Goal: Feedback & Contribution: Submit feedback/report problem

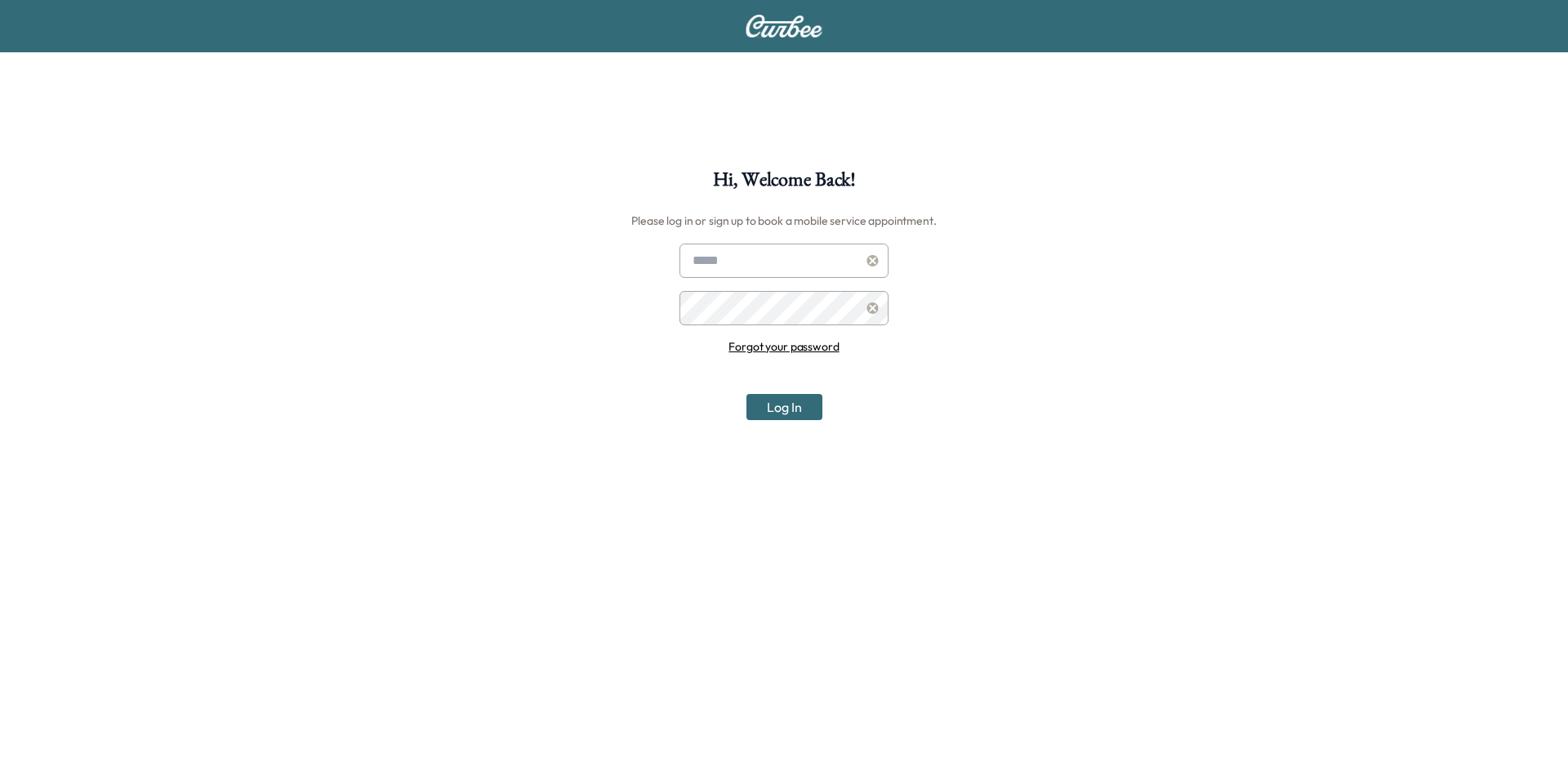
type input "**********"
click at [789, 411] on button "Log In" at bounding box center [784, 407] width 76 height 26
click at [798, 401] on button "Log In" at bounding box center [784, 407] width 76 height 26
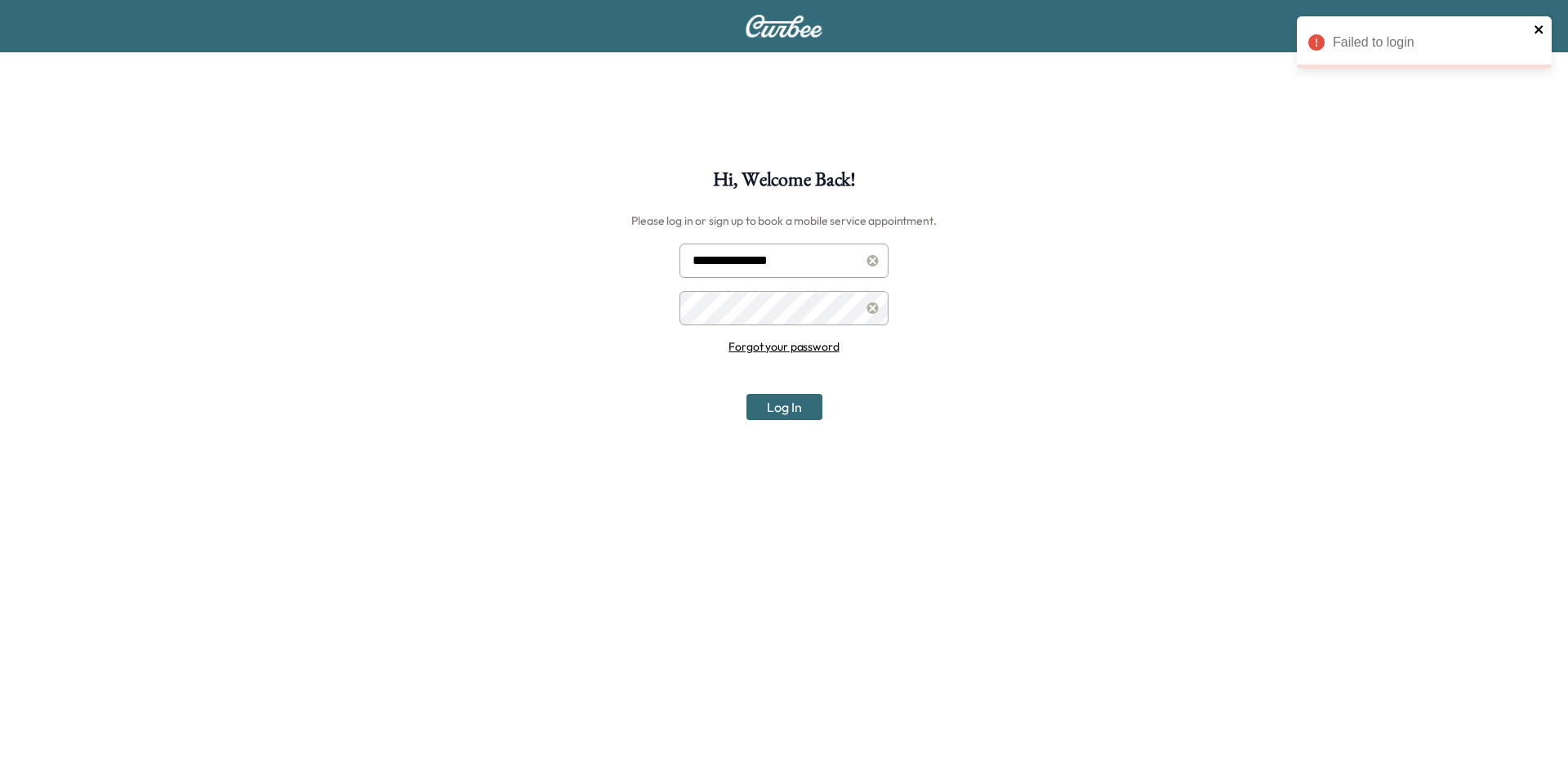
click at [1542, 27] on icon "close" at bounding box center [1539, 30] width 12 height 13
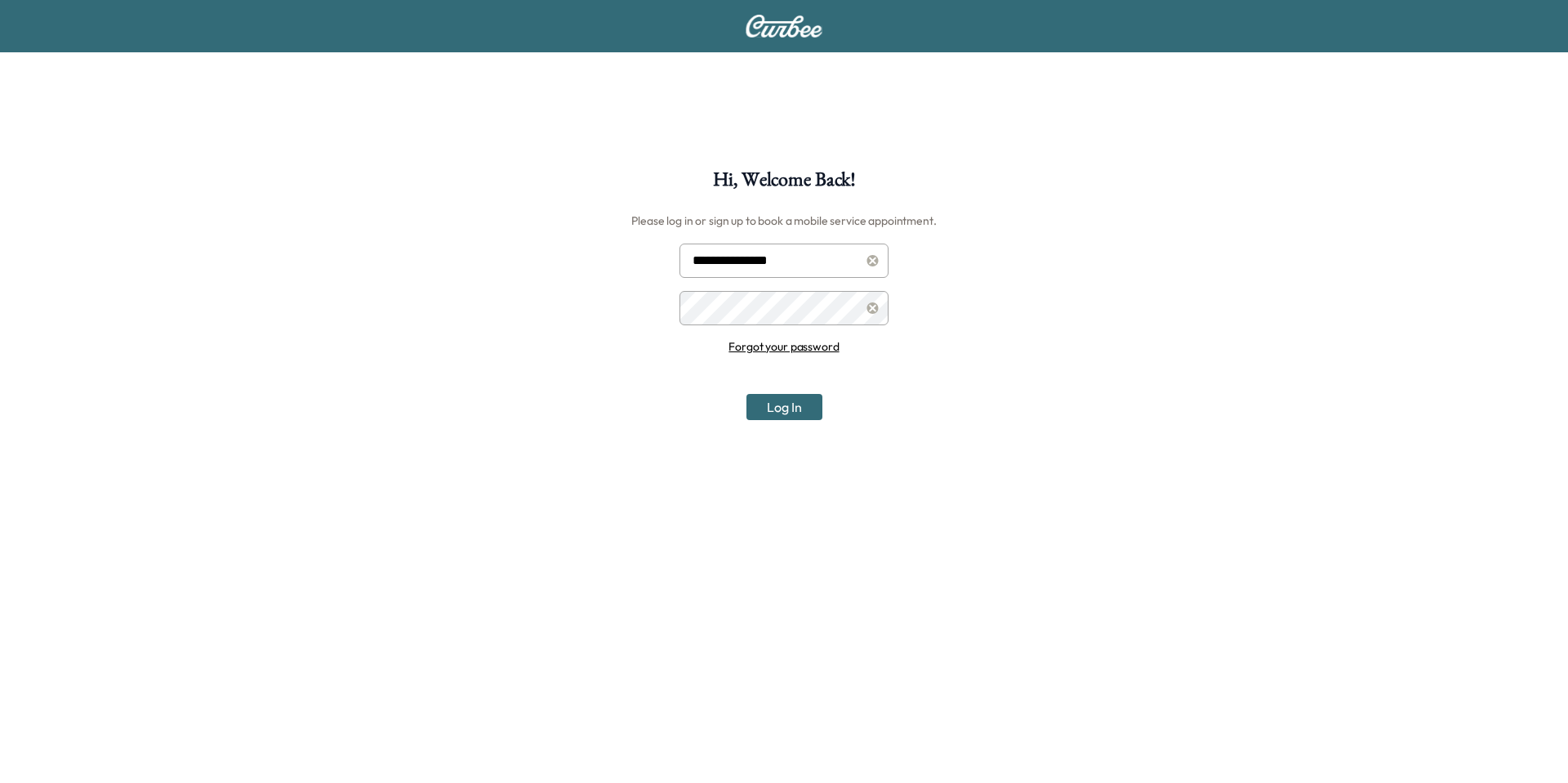
click at [802, 349] on link "Forgot your password" at bounding box center [784, 346] width 110 height 15
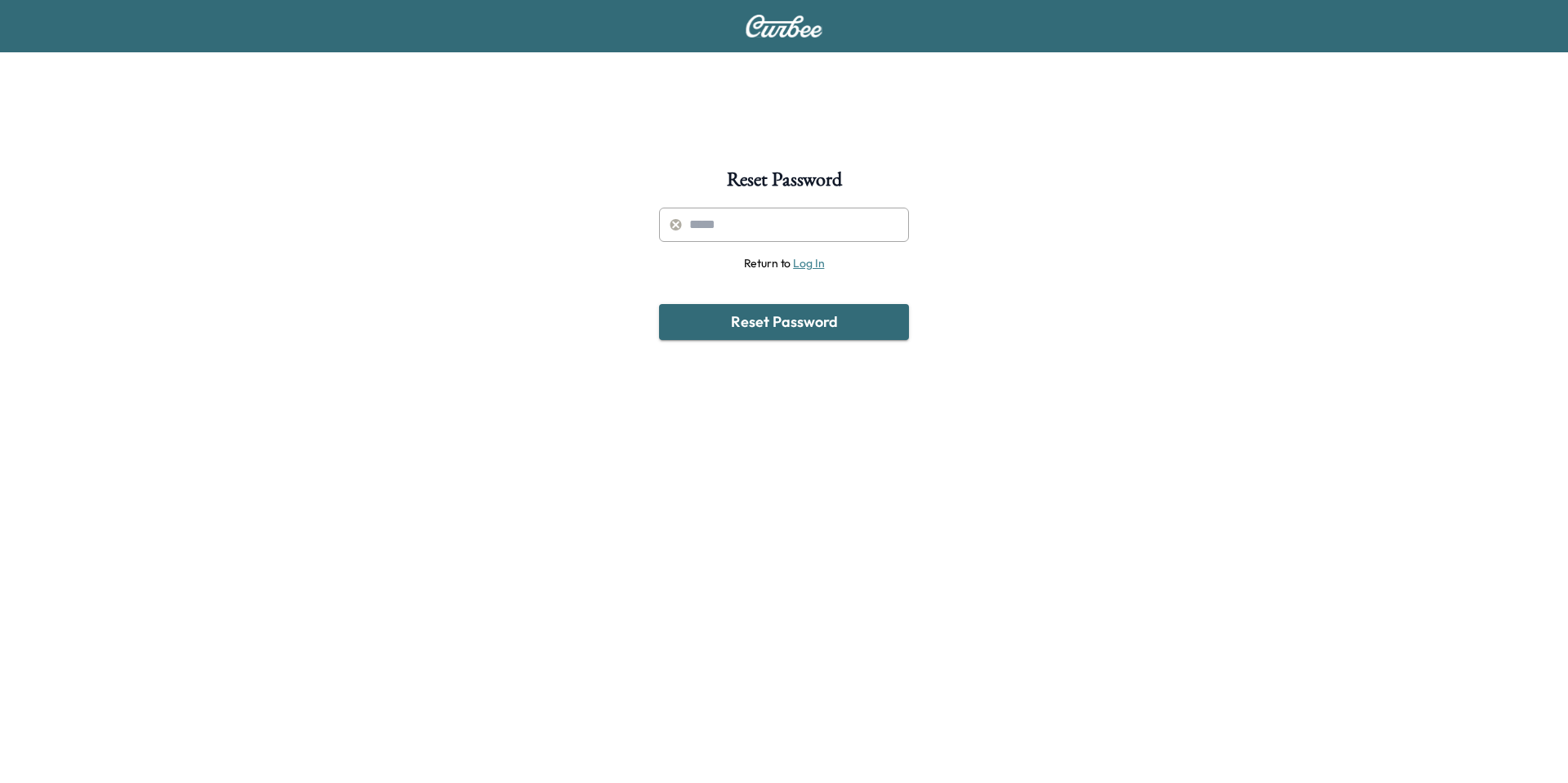
click at [715, 238] on input "text" at bounding box center [784, 225] width 250 height 35
type input "**********"
click at [659, 304] on button "Reset Password" at bounding box center [784, 322] width 250 height 36
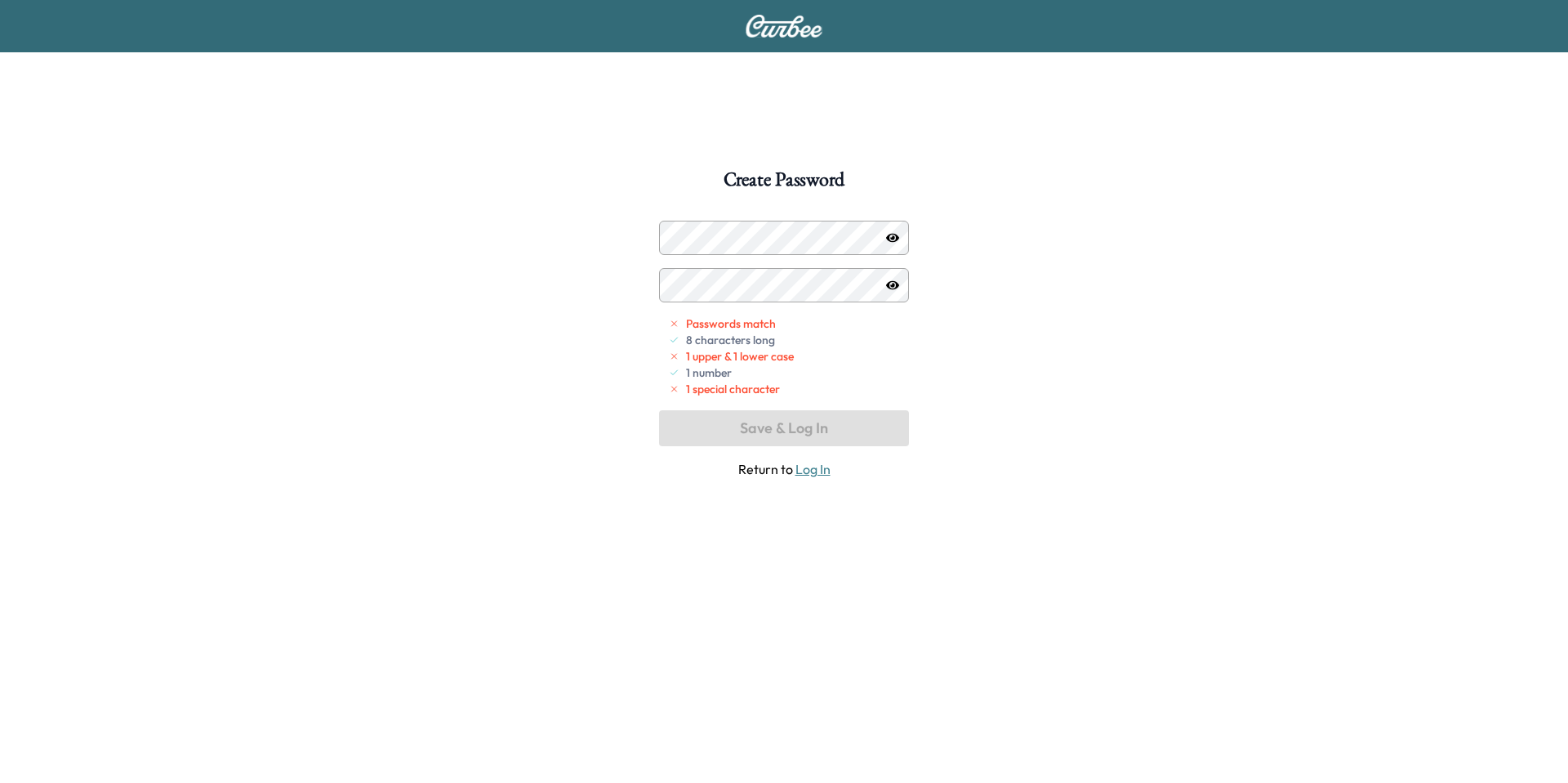
click at [1065, 277] on div "Create Password Passwords match 8 characters long 1 upper & 1 lower case 1 numb…" at bounding box center [784, 561] width 1568 height 783
click at [1001, 286] on div "Create Password Passwords match 8 characters long 1 upper & 1 lower case 1 numb…" at bounding box center [784, 561] width 1568 height 783
click at [675, 235] on div at bounding box center [676, 238] width 20 height 20
click at [895, 240] on icon "button" at bounding box center [892, 237] width 13 height 9
click at [678, 237] on div at bounding box center [676, 238] width 20 height 20
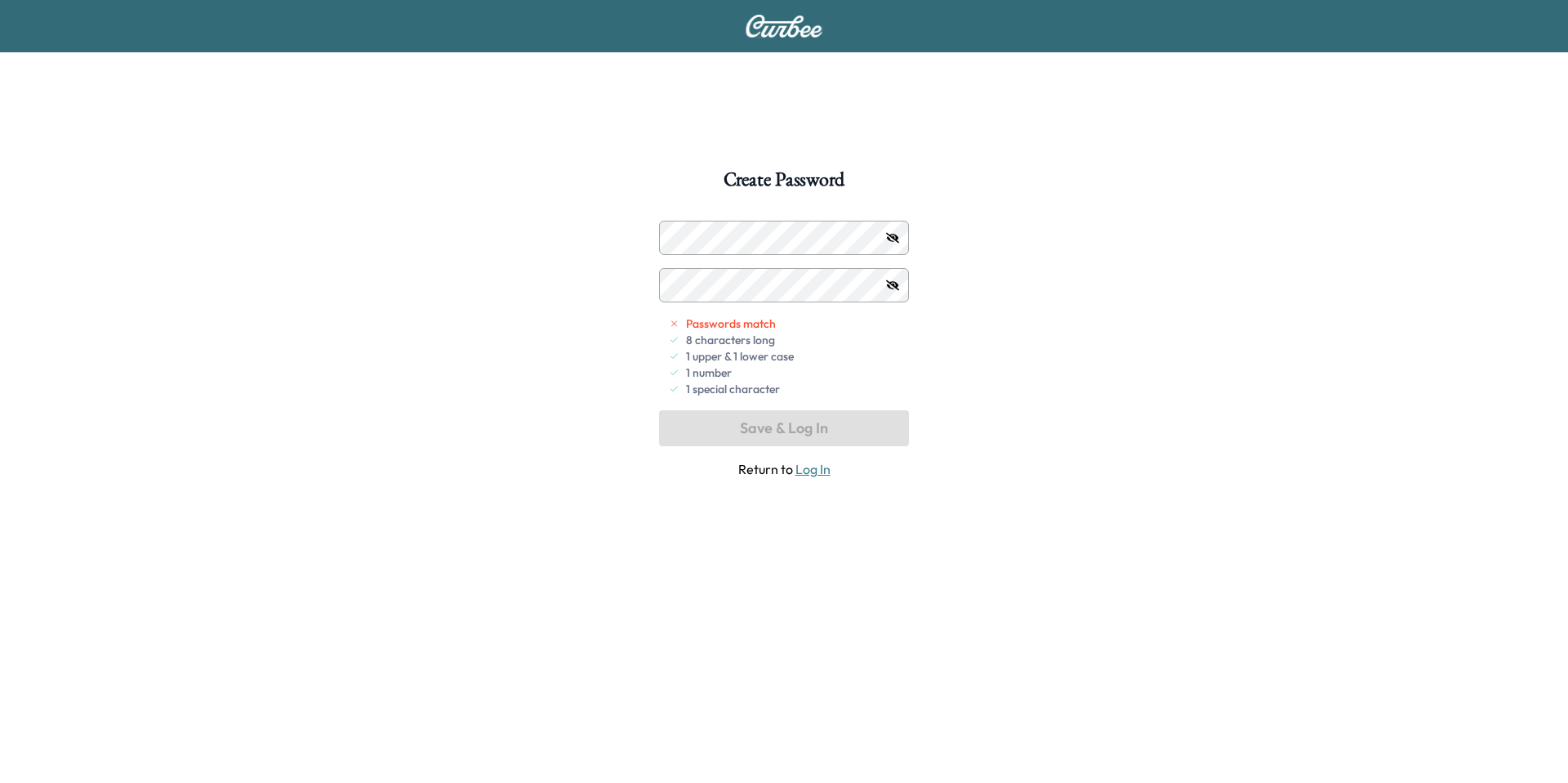
click at [949, 358] on div "Create Password Passwords match 8 characters long 1 upper & 1 lower case 1 numb…" at bounding box center [784, 561] width 1568 height 783
click at [747, 426] on button "Save & Log In" at bounding box center [784, 429] width 250 height 36
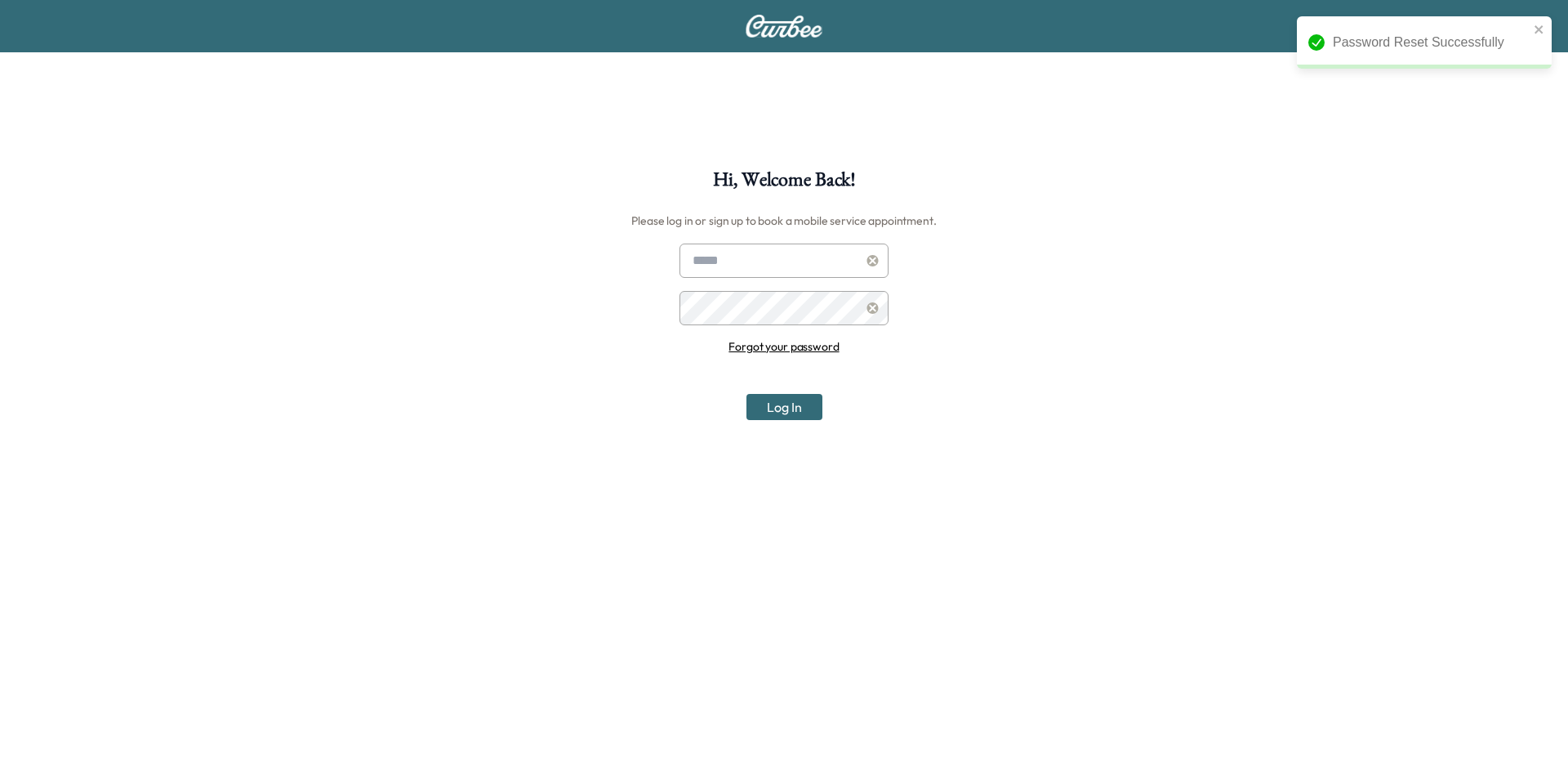
type input "**********"
click at [784, 412] on button "Log In" at bounding box center [784, 407] width 76 height 26
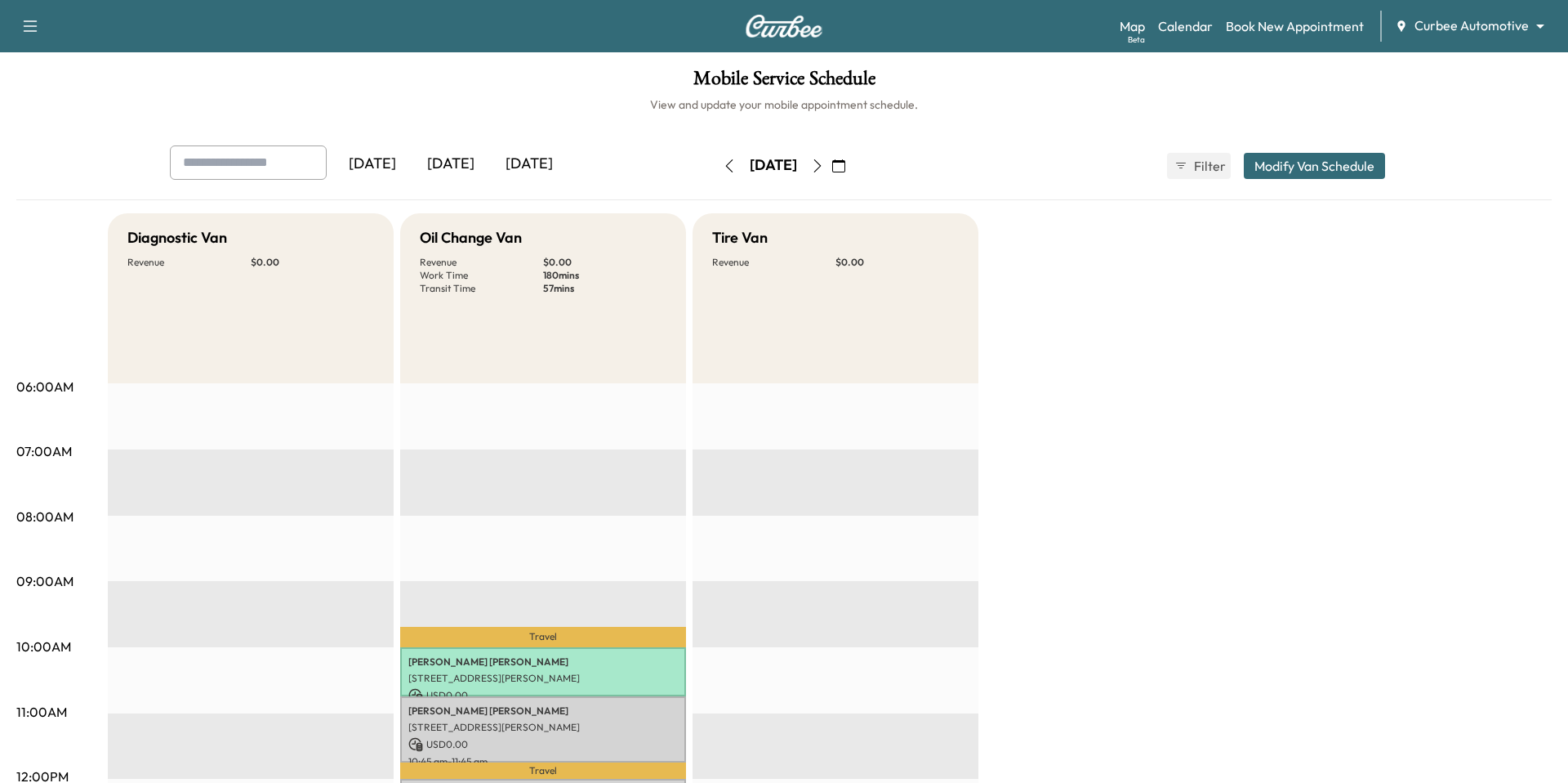
click at [29, 24] on icon "button" at bounding box center [30, 26] width 20 height 20
click at [73, 50] on link "Support" at bounding box center [58, 56] width 61 height 20
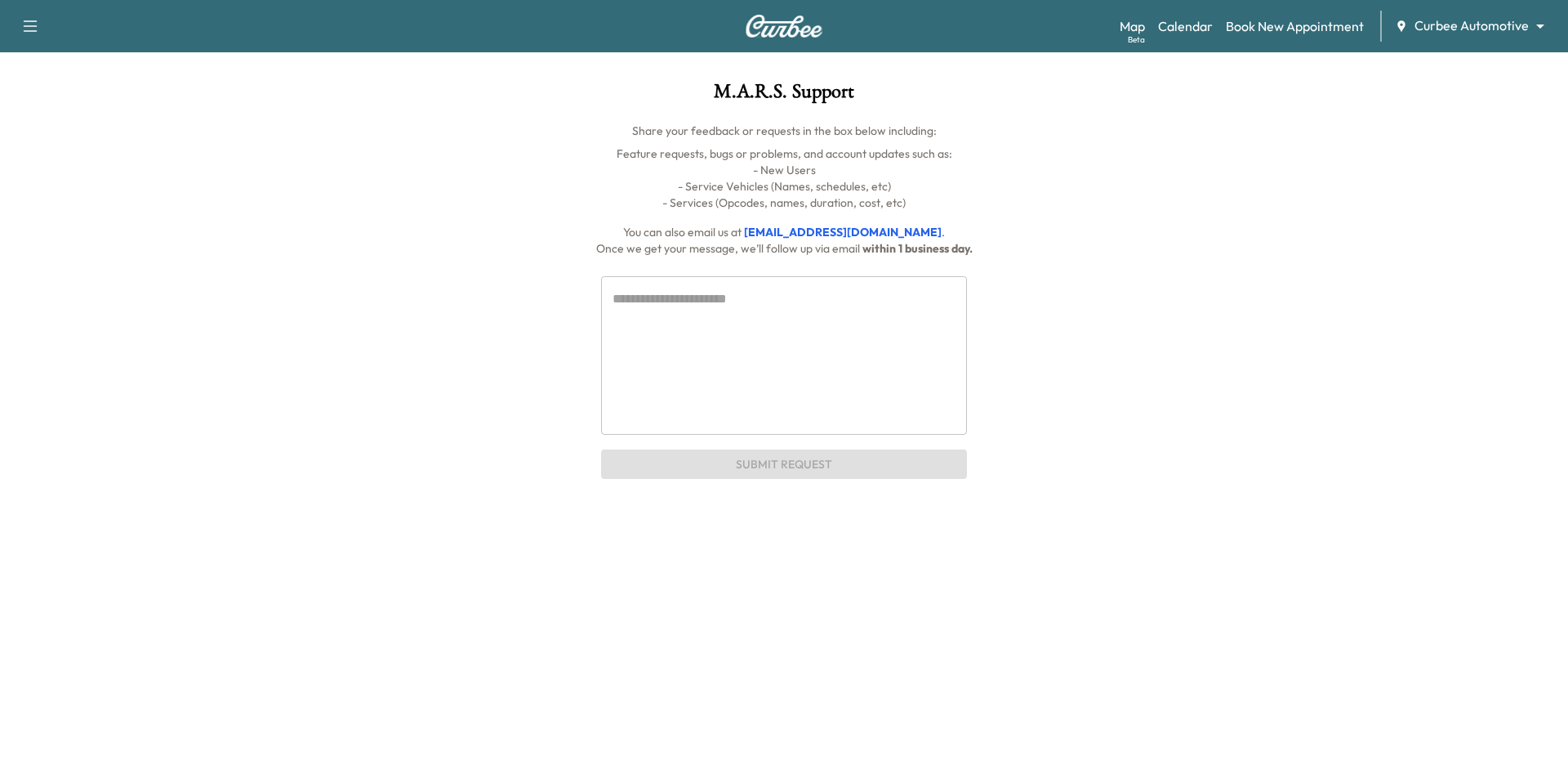
click at [711, 323] on textarea at bounding box center [784, 355] width 343 height 132
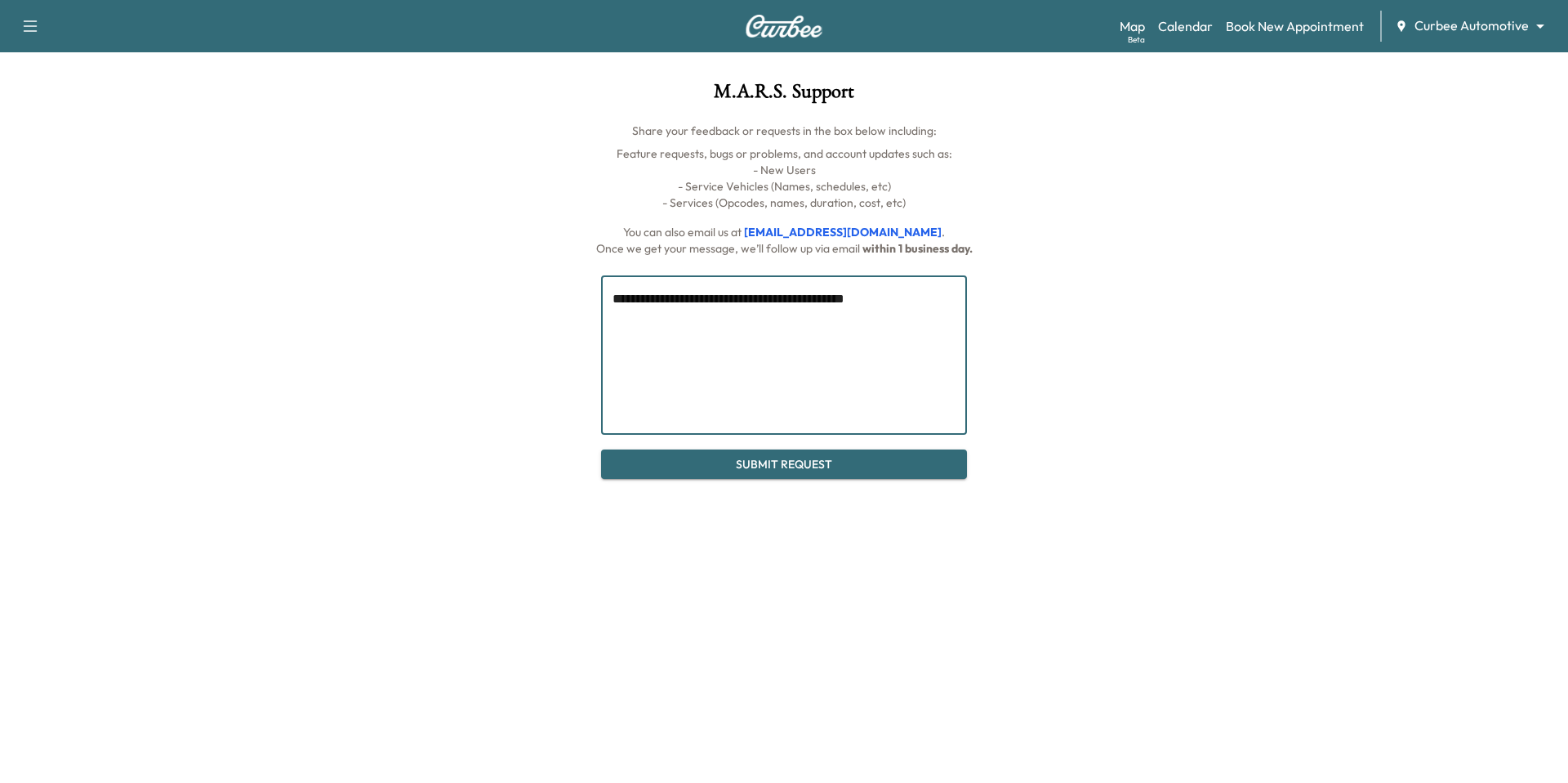
type textarea "**********"
click at [854, 469] on button "Submit Request" at bounding box center [784, 464] width 366 height 30
